Goal: Information Seeking & Learning: Find contact information

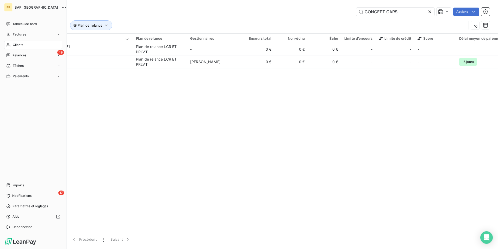
drag, startPoint x: 14, startPoint y: 45, endPoint x: 28, endPoint y: 39, distance: 16.0
click at [14, 45] on span "Clients" at bounding box center [18, 44] width 10 height 5
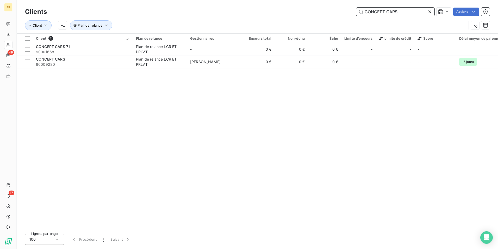
drag, startPoint x: 402, startPoint y: 12, endPoint x: 343, endPoint y: 8, distance: 58.7
click at [343, 8] on div "CONCEPT CARS Actions" at bounding box center [271, 12] width 437 height 8
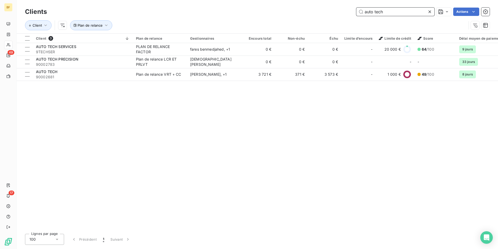
type input "auto tech"
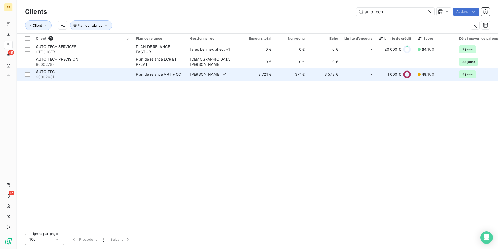
click at [325, 75] on td "3 573 €" at bounding box center [324, 74] width 33 height 13
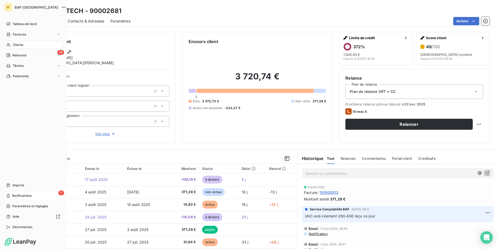
click at [31, 195] on span "Notifications" at bounding box center [21, 195] width 19 height 5
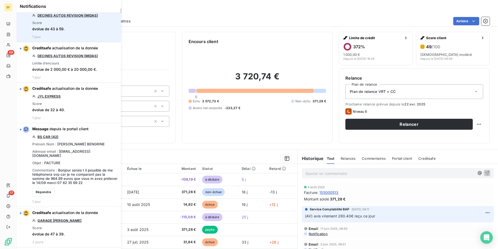
scroll to position [104, 0]
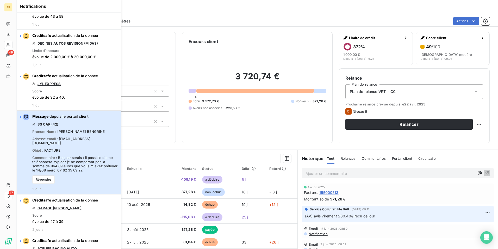
click at [81, 157] on span "Bonjour serais t il possible de me téléphonera svp car je ne comparant pas la s…" at bounding box center [74, 163] width 85 height 17
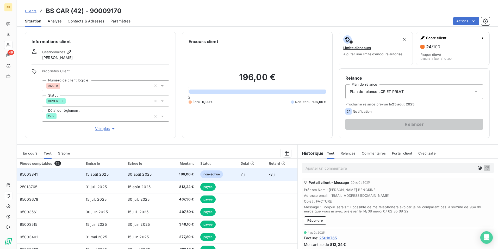
click at [111, 174] on td "15 août 2025" at bounding box center [104, 174] width 42 height 13
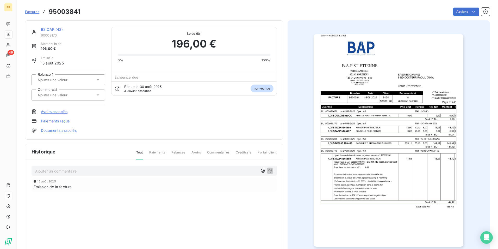
click at [346, 147] on img "button" at bounding box center [389, 140] width 150 height 212
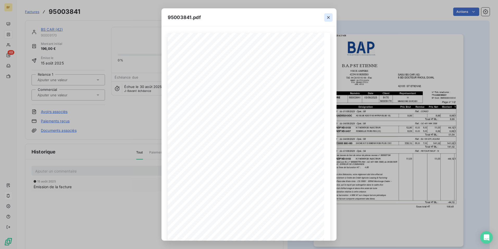
click at [325, 18] on button "button" at bounding box center [328, 17] width 8 height 8
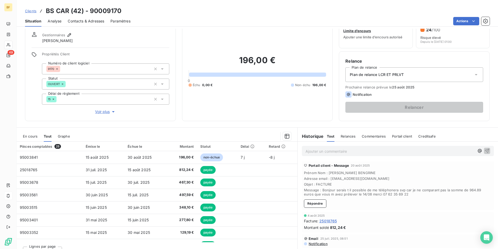
scroll to position [26, 0]
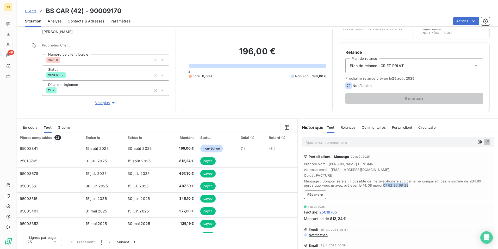
drag, startPoint x: 405, startPoint y: 185, endPoint x: 379, endPoint y: 184, distance: 25.3
click at [379, 184] on span "Message : Bonjour serais t il possible de me téléphonera svp car je ne comparan…" at bounding box center [398, 183] width 188 height 8
copy span "07 62 35 69 22"
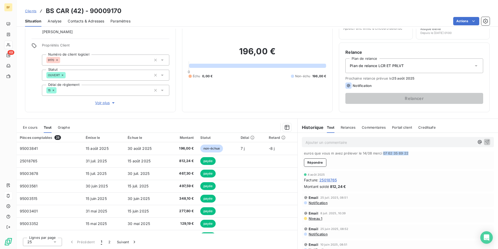
scroll to position [0, 0]
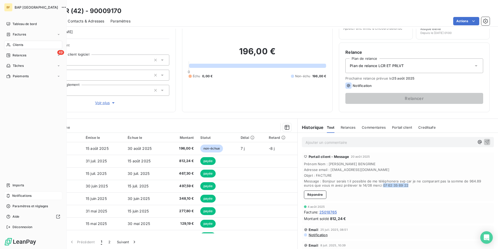
click at [22, 197] on span "Notifications" at bounding box center [21, 195] width 19 height 5
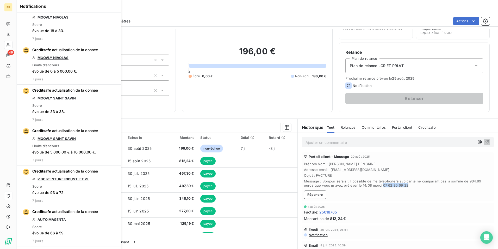
scroll to position [1407, 0]
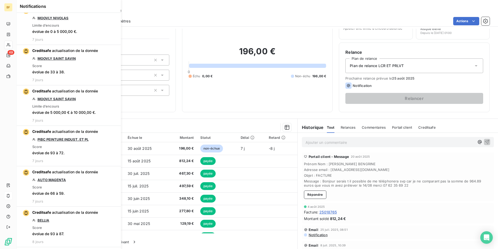
click at [221, 117] on div "Informations client Gestionnaires Mhaèdine BAROUDI Propriétés Client Numéro de …" at bounding box center [257, 139] width 481 height 220
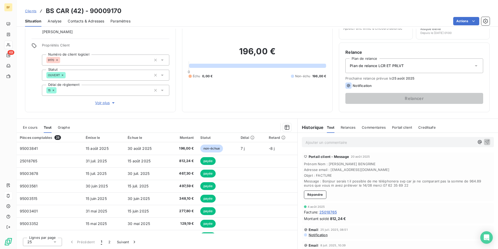
click at [192, 116] on div "Informations client Gestionnaires Mhaèdine BAROUDI Propriétés Client Numéro de …" at bounding box center [257, 139] width 481 height 220
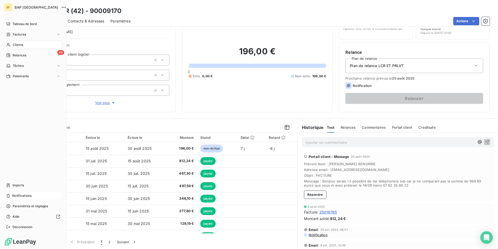
click at [16, 194] on span "Notifications" at bounding box center [21, 195] width 19 height 5
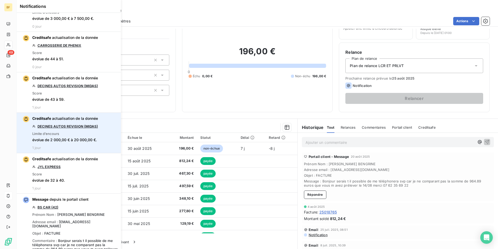
scroll to position [0, 0]
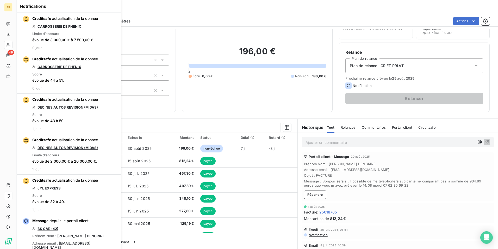
click at [185, 119] on section "En cours Tout Graphe Pièces comptables 28 Émise le Échue le Montant Statut Déla…" at bounding box center [157, 184] width 281 height 130
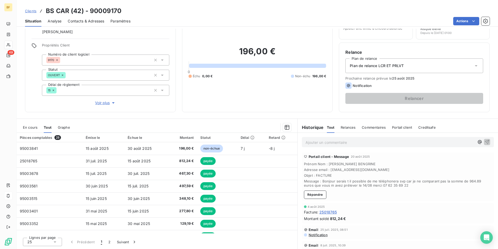
drag, startPoint x: 91, startPoint y: 24, endPoint x: 90, endPoint y: 21, distance: 3.8
click at [90, 24] on div "Contacts & Adresses" at bounding box center [86, 21] width 36 height 11
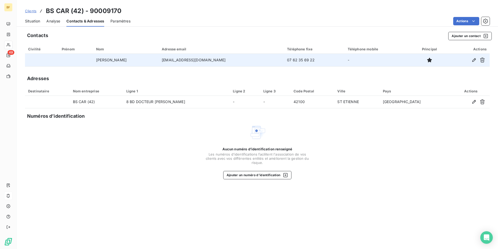
drag, startPoint x: 228, startPoint y: 61, endPoint x: 164, endPoint y: 58, distance: 63.9
click at [164, 58] on tr "[PERSON_NAME] [EMAIL_ADDRESS][DOMAIN_NAME] 07 62 35 69 22 -" at bounding box center [257, 60] width 465 height 13
copy tr "[EMAIL_ADDRESS][DOMAIN_NAME]"
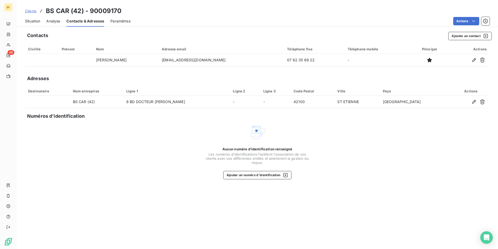
click at [35, 21] on span "Situation" at bounding box center [32, 20] width 15 height 5
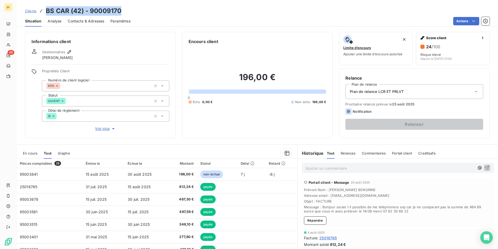
drag, startPoint x: 113, startPoint y: 10, endPoint x: 42, endPoint y: 11, distance: 70.3
click at [42, 11] on div "Clients BS CAR (42) - 90009170" at bounding box center [257, 10] width 481 height 9
copy h3 "BS CAR (42) - 90009170"
click at [188, 8] on div "Clients BS CAR (42) - 90009170" at bounding box center [257, 10] width 481 height 9
